Goal: Information Seeking & Learning: Learn about a topic

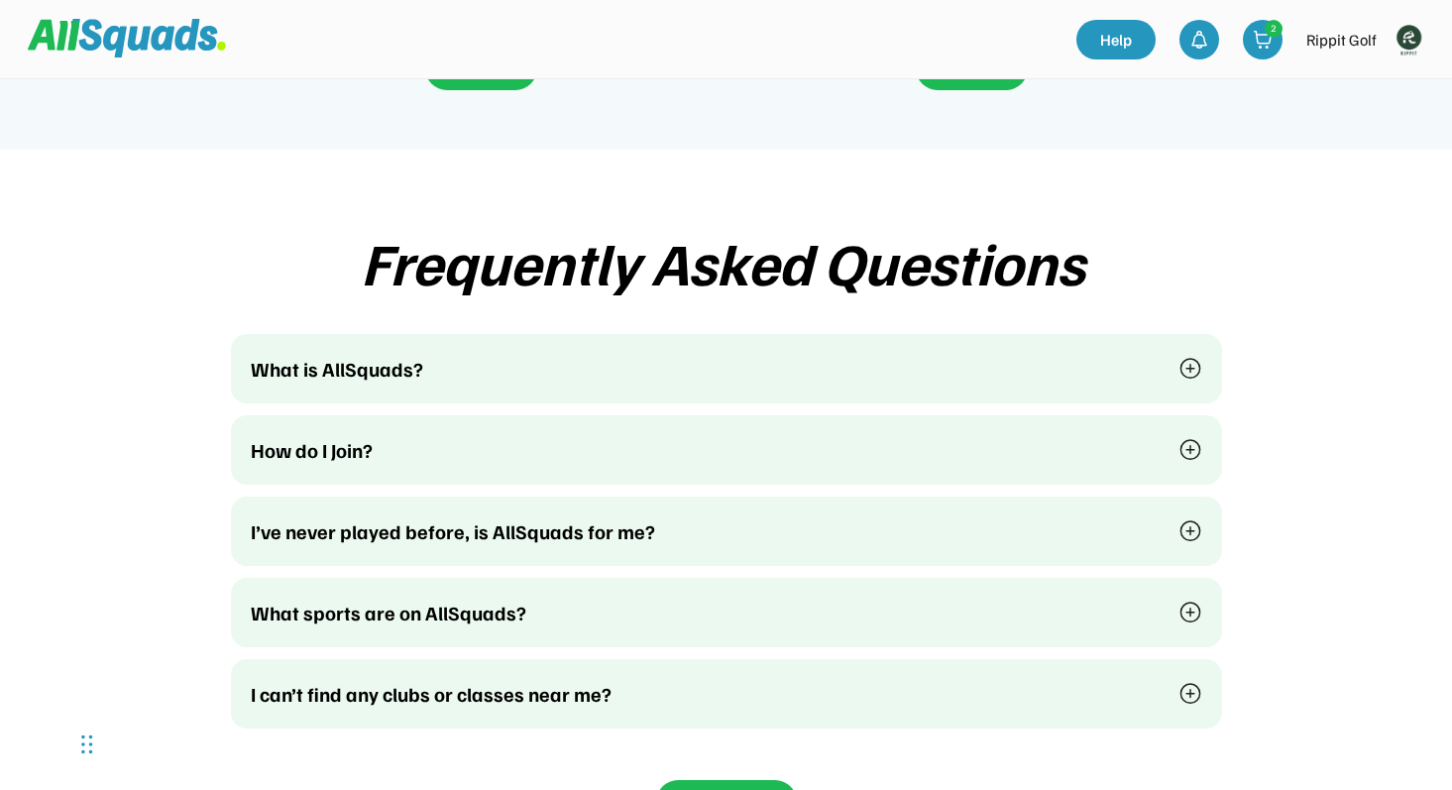
scroll to position [4846, 0]
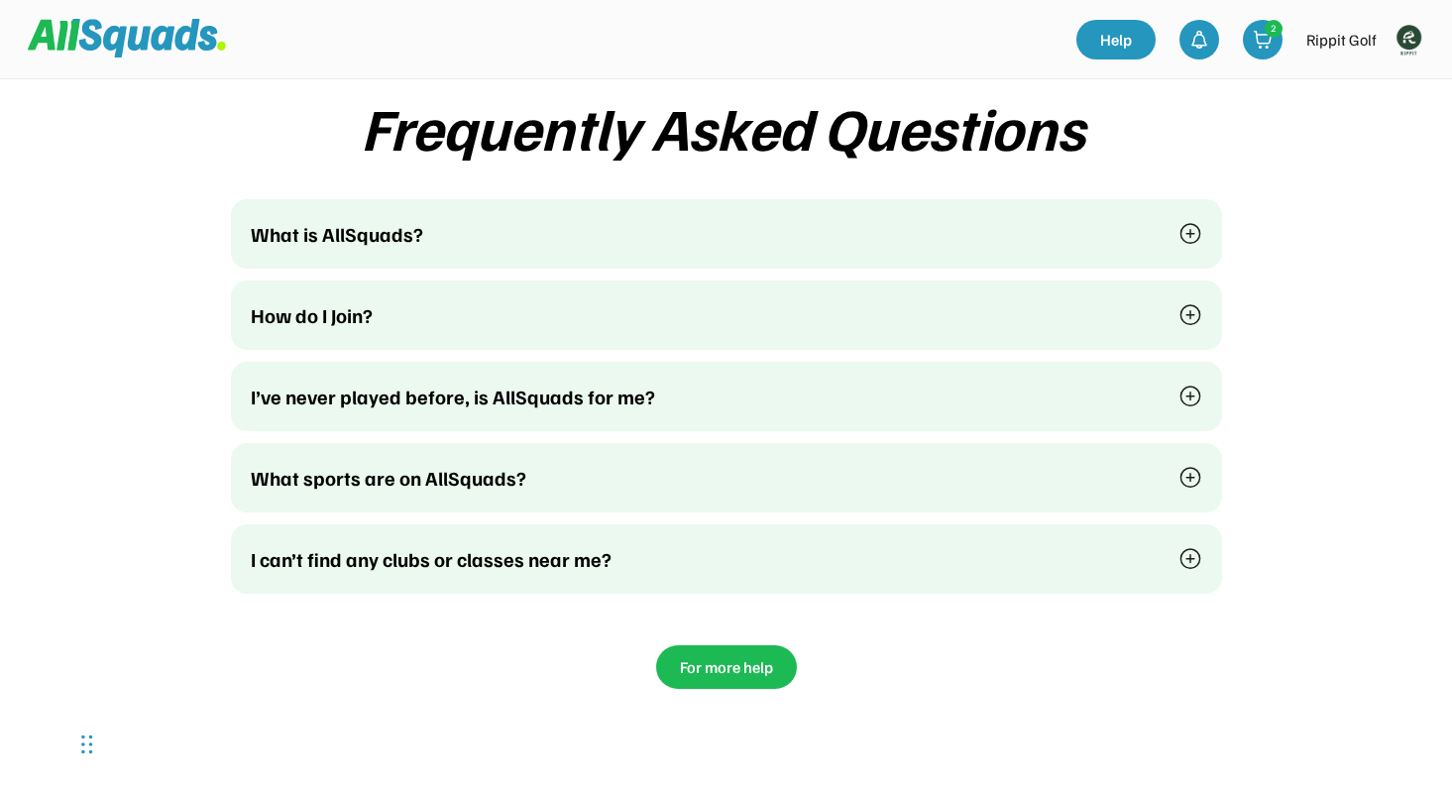
click at [624, 219] on div "What is AllSquads?" at bounding box center [703, 234] width 904 height 30
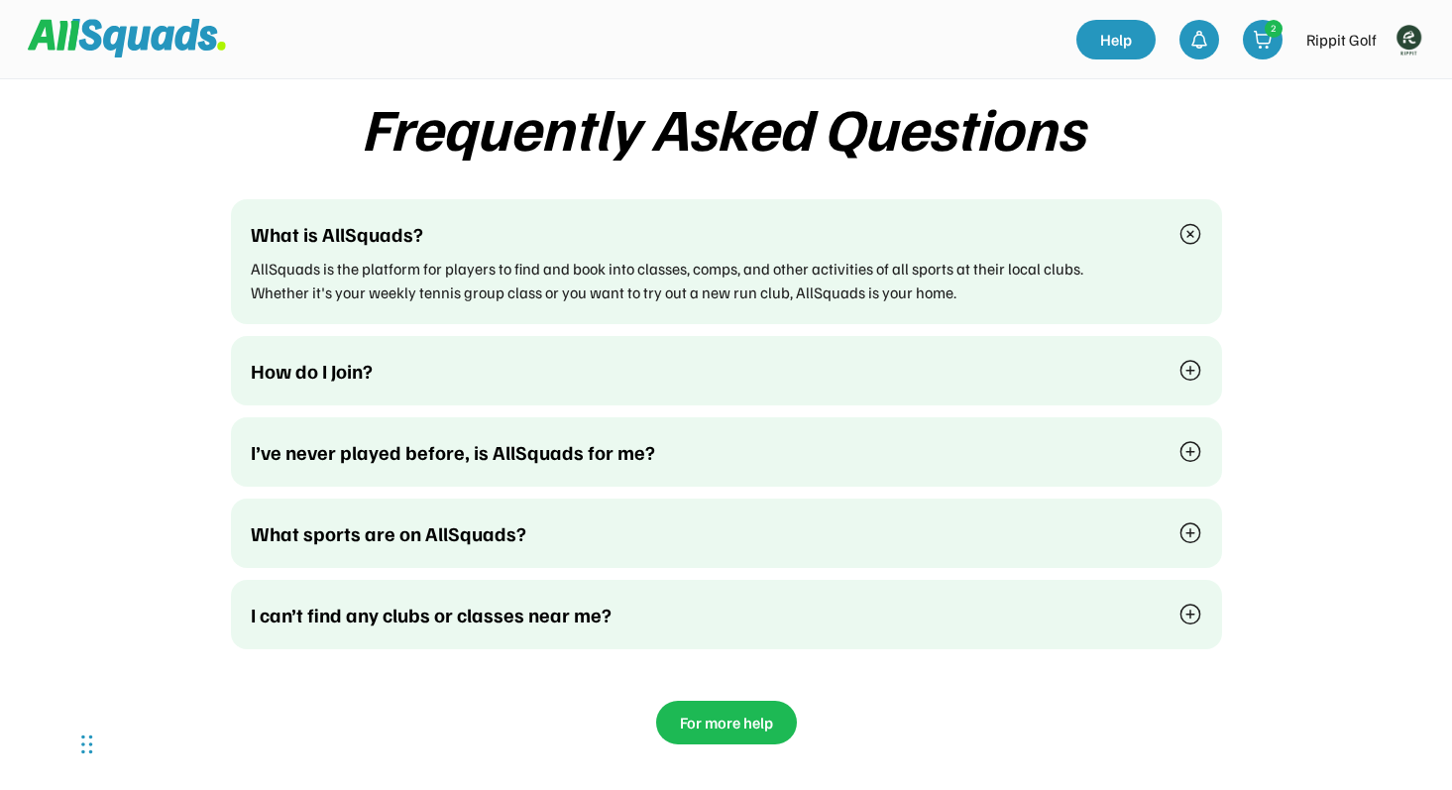
click at [624, 219] on div "What is AllSquads?" at bounding box center [703, 234] width 904 height 30
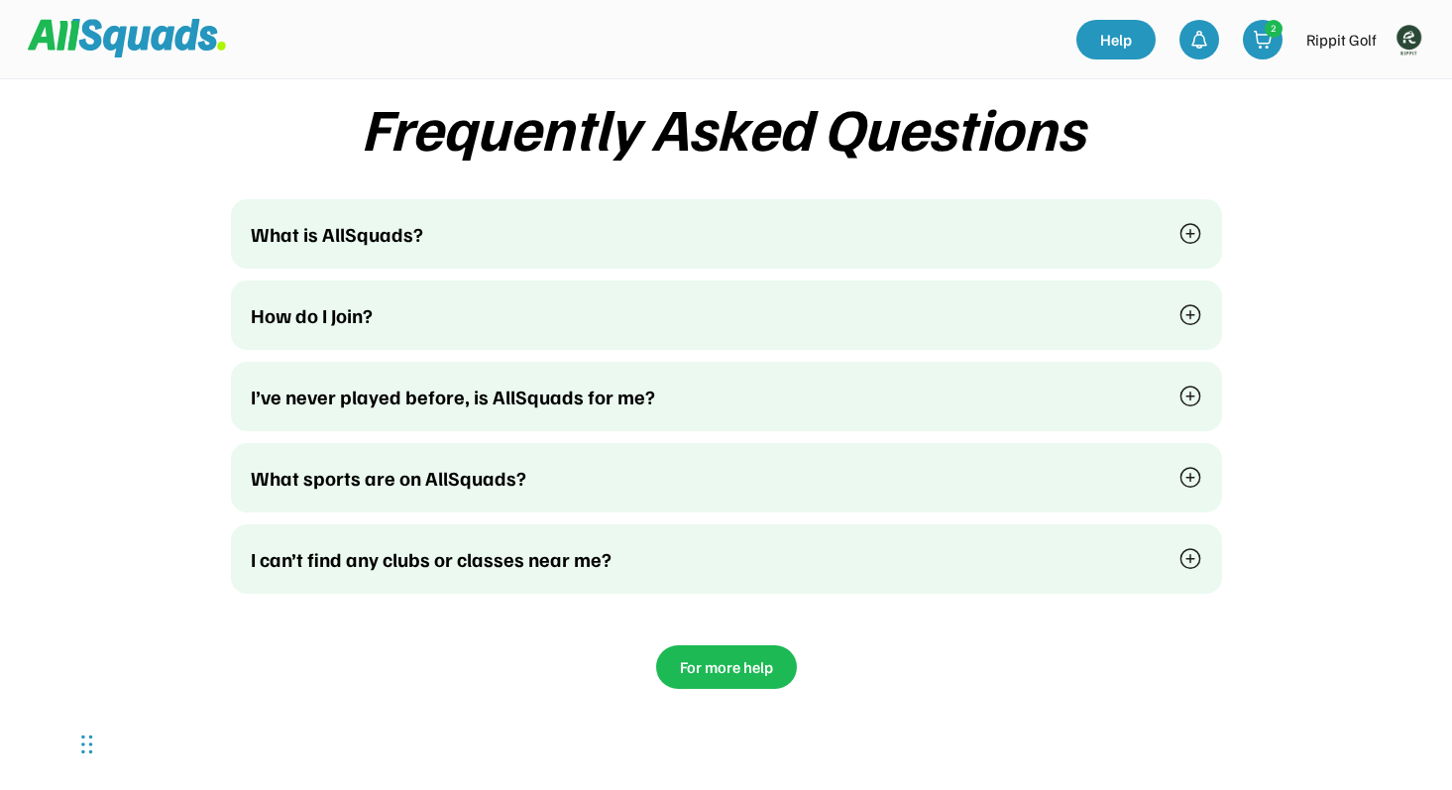
click at [571, 300] on div "How do I Join?" at bounding box center [703, 315] width 904 height 30
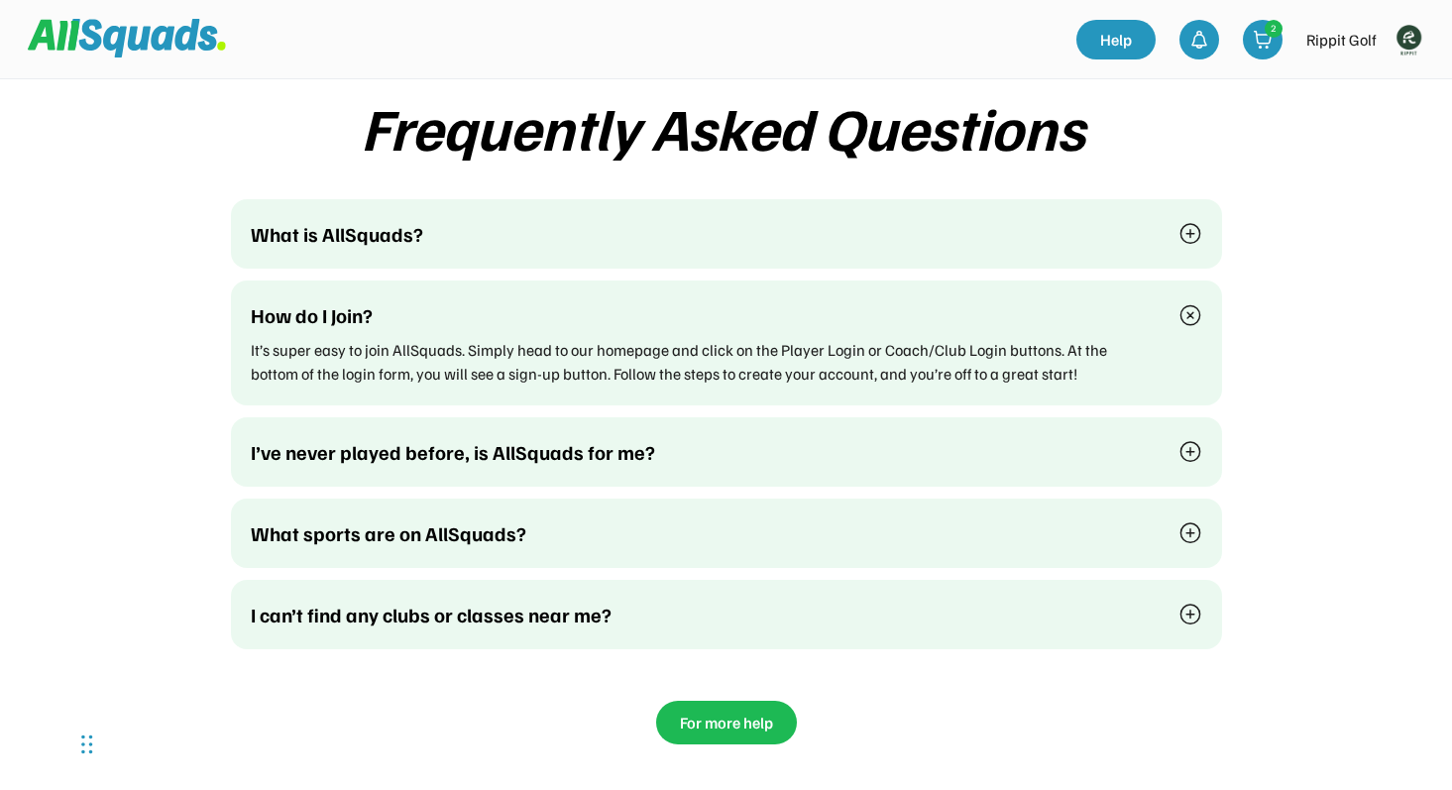
click at [571, 300] on div "How do I Join?" at bounding box center [703, 315] width 904 height 30
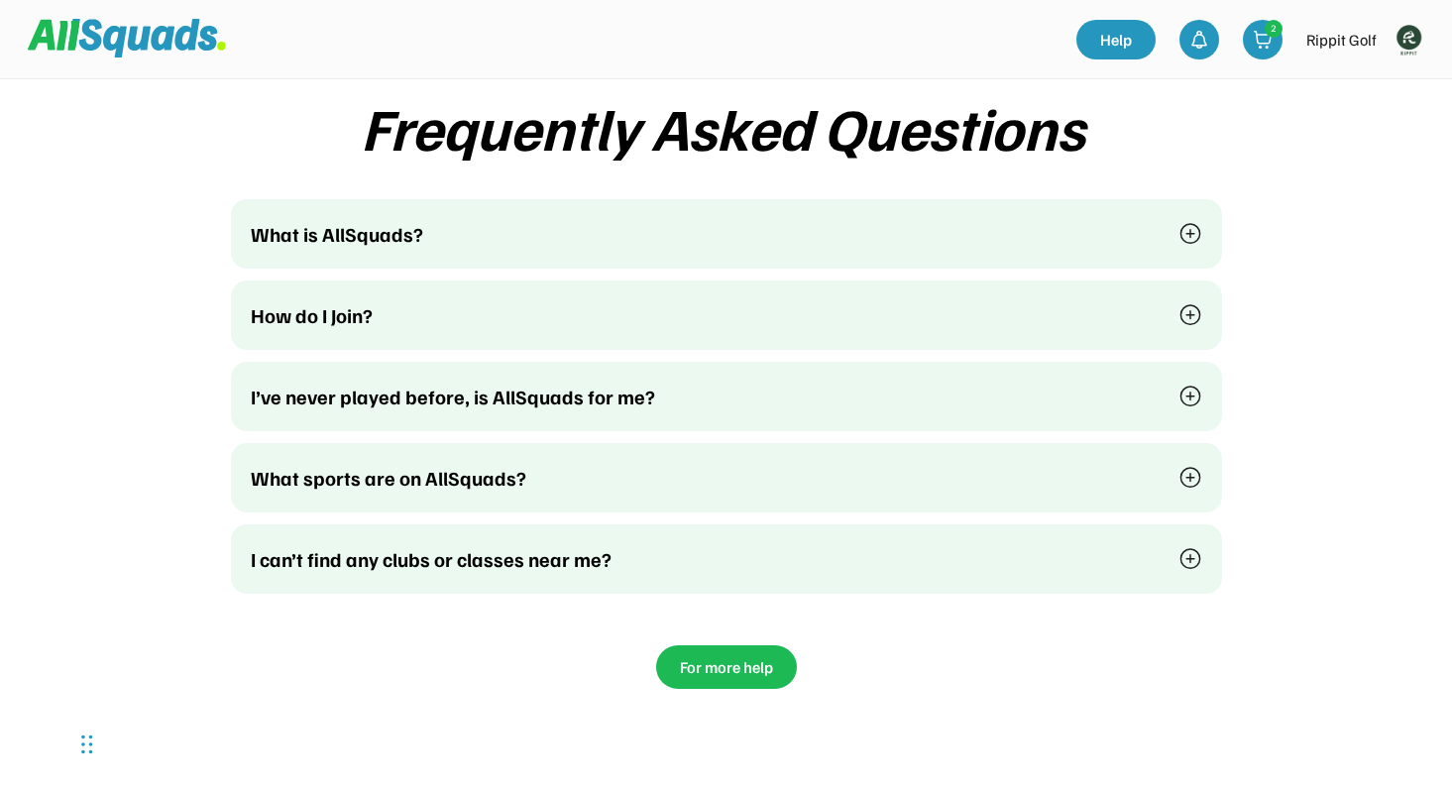
click at [564, 362] on div "I’ve never played before, is AllSquads for me?" at bounding box center [726, 396] width 991 height 69
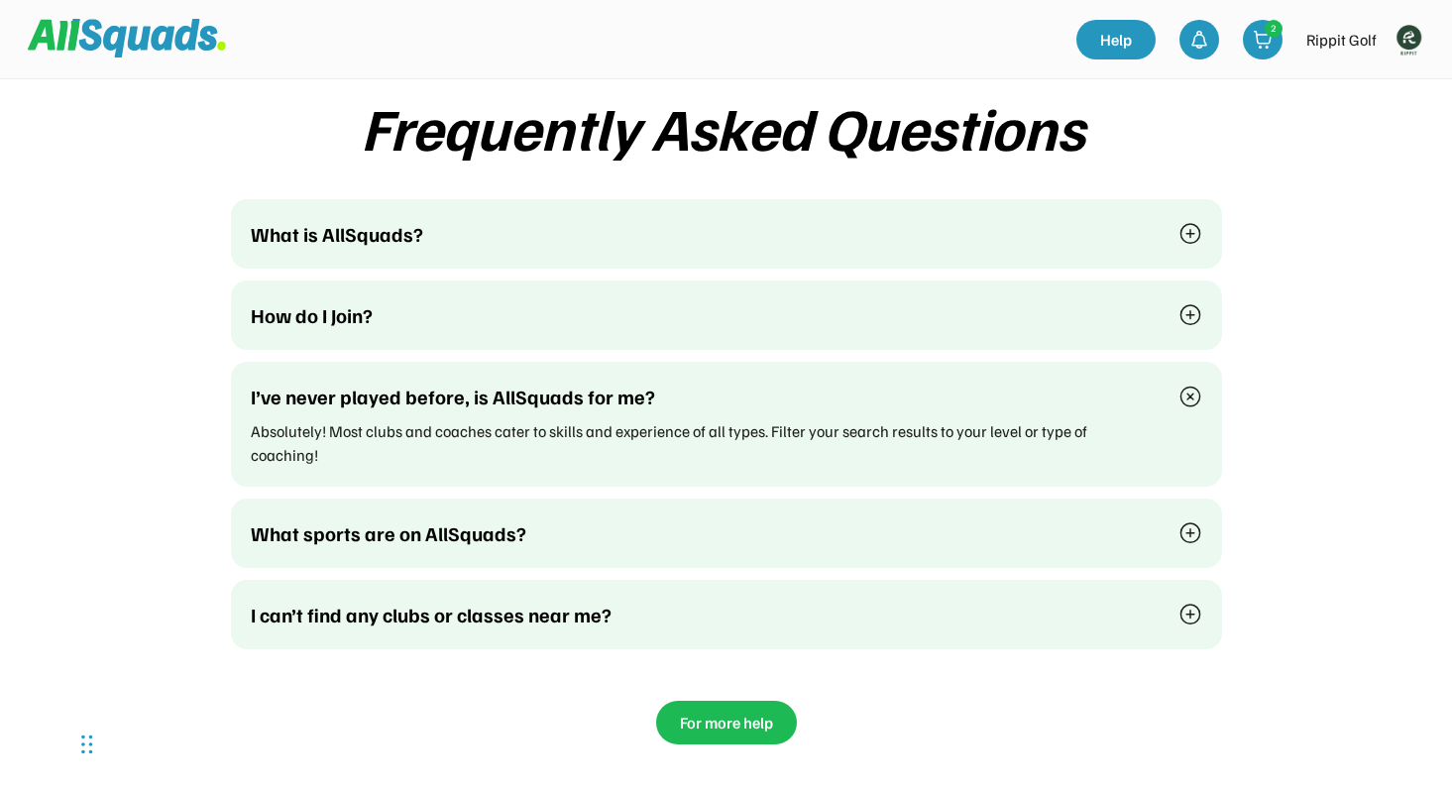
click at [564, 362] on div "I’ve never played before, is AllSquads for me? Absolutely! Most clubs and coach…" at bounding box center [726, 424] width 991 height 125
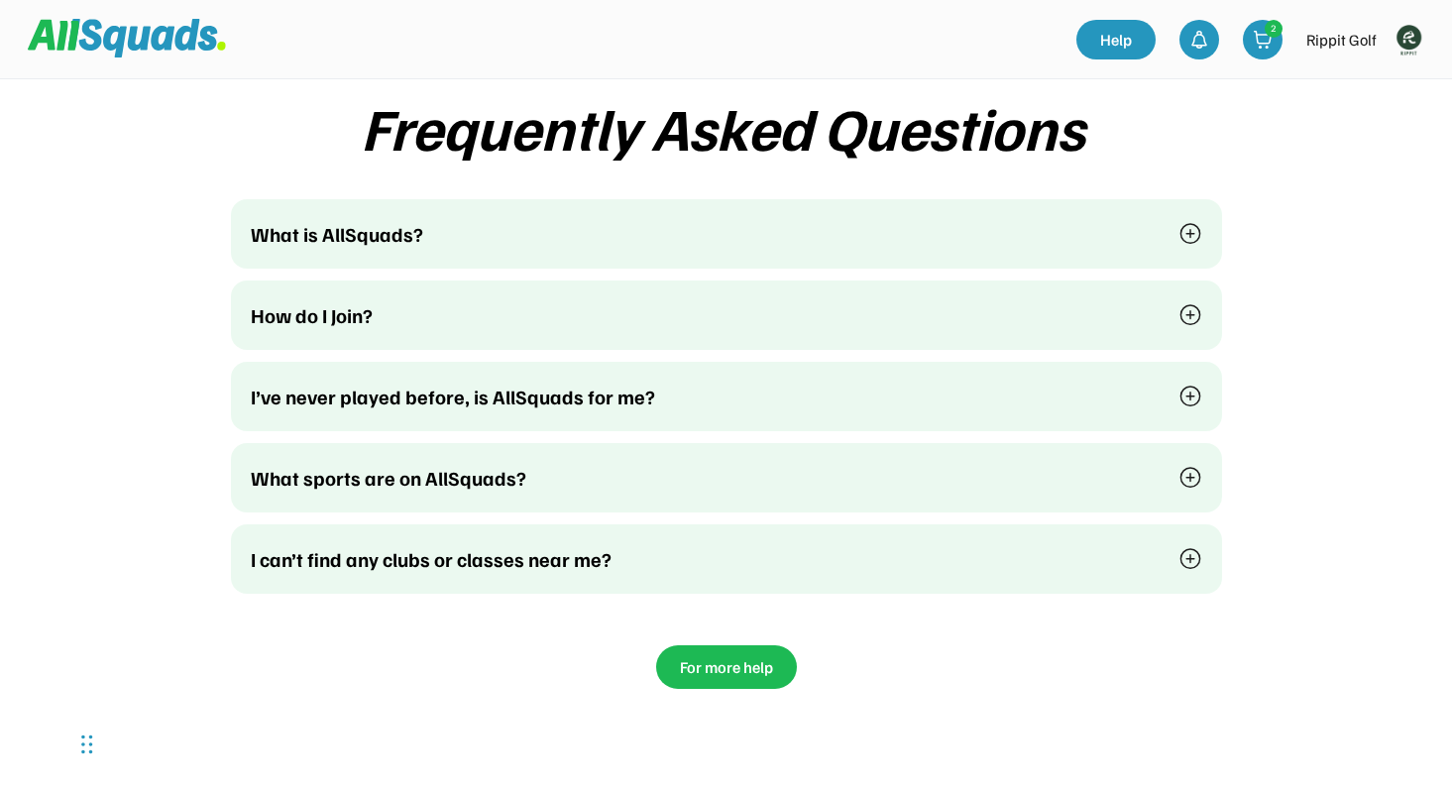
click at [553, 463] on div "What sports are on AllSquads?" at bounding box center [703, 478] width 904 height 30
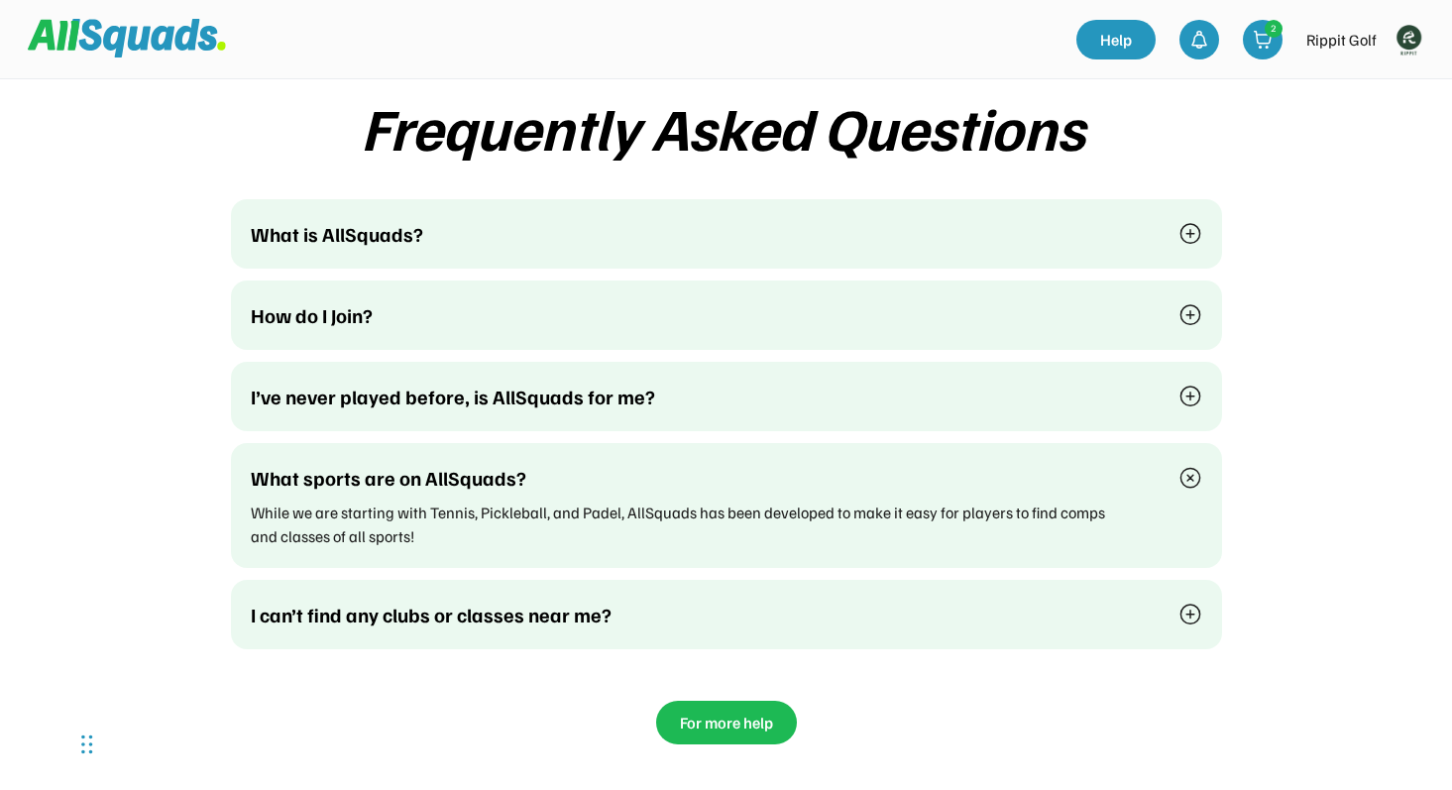
click at [553, 463] on div "What sports are on AllSquads?" at bounding box center [703, 478] width 904 height 30
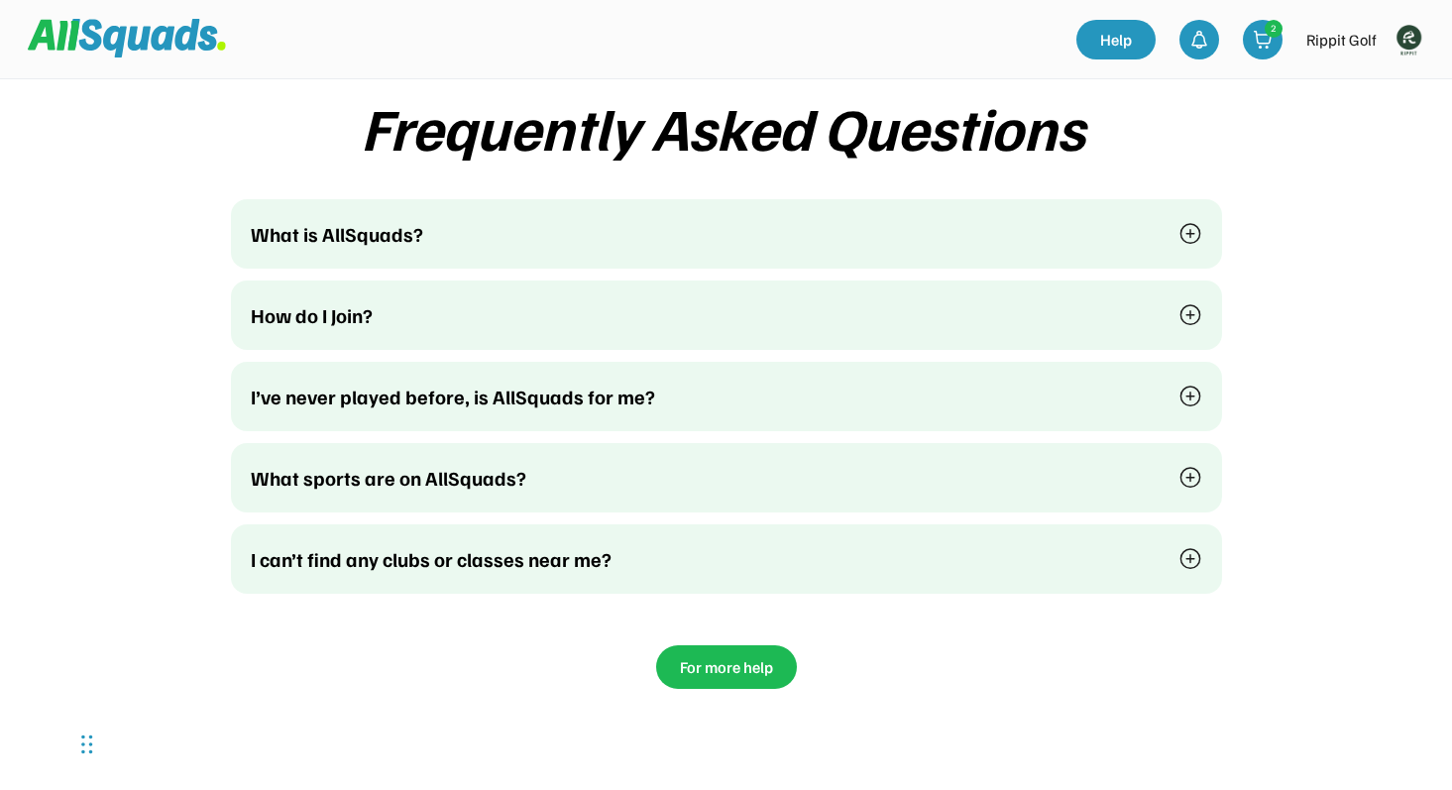
click at [551, 524] on div "I can’t find any clubs or classes near me?" at bounding box center [726, 558] width 991 height 69
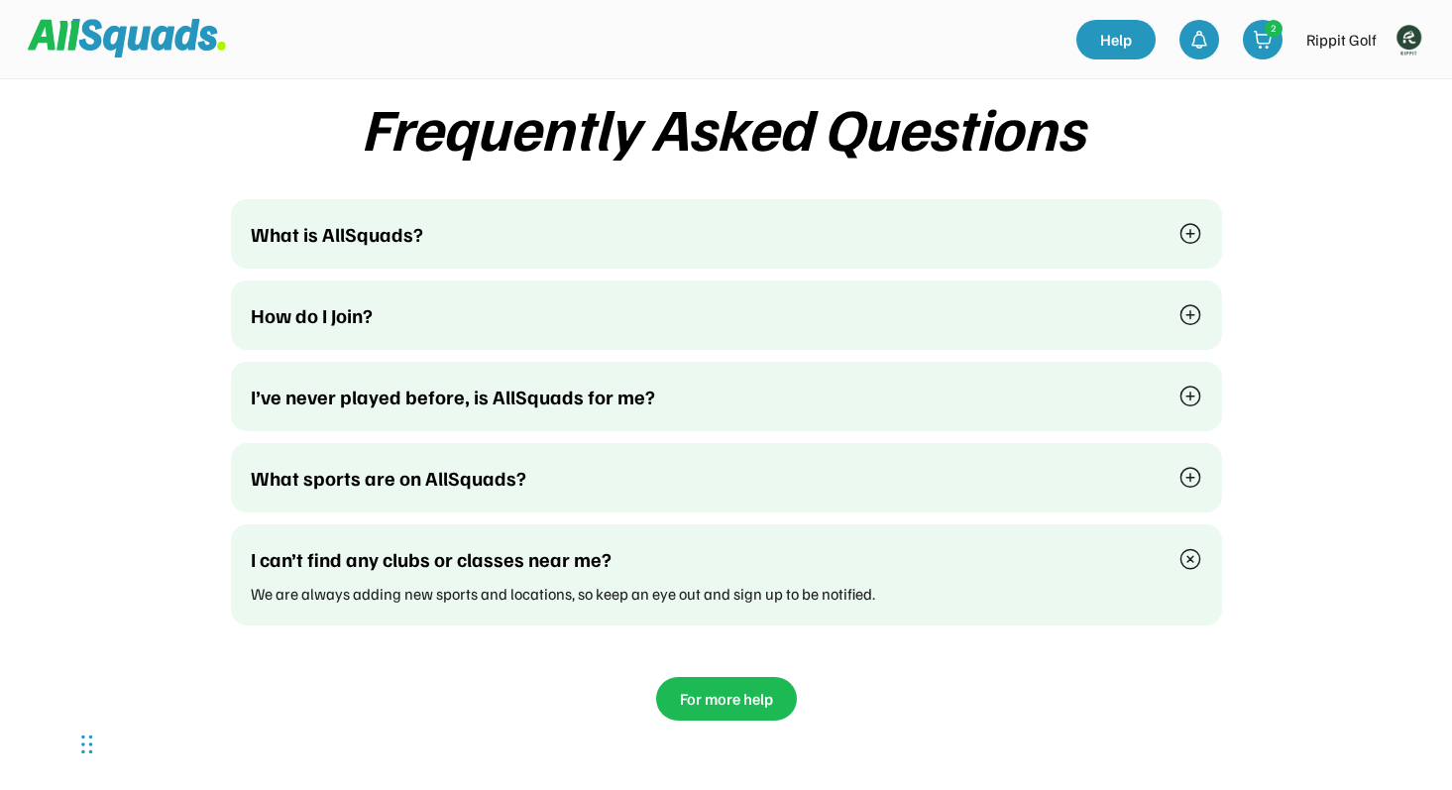
click at [551, 524] on div "I can’t find any clubs or classes near me? We are always adding new sports and …" at bounding box center [726, 574] width 991 height 101
